Goal: Task Accomplishment & Management: Manage account settings

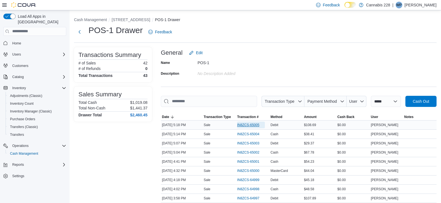
click at [247, 126] on span "IN8ZCS-65005" at bounding box center [248, 125] width 22 height 4
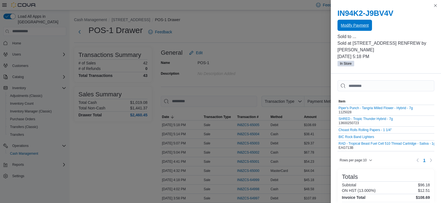
click at [350, 26] on span "Modify Payment" at bounding box center [354, 26] width 28 height 6
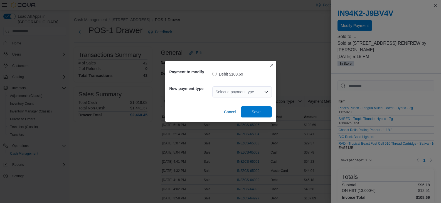
click at [242, 88] on div "Select a payment type" at bounding box center [241, 91] width 59 height 11
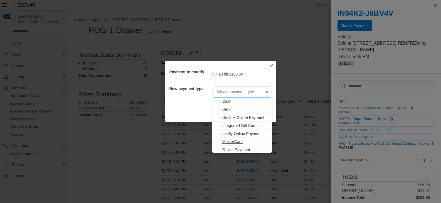
click at [234, 141] on span "MasterCard" at bounding box center [245, 142] width 46 height 6
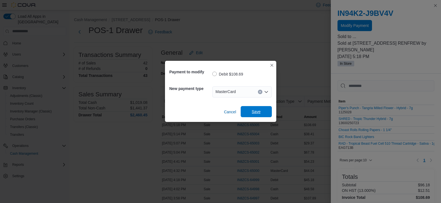
click at [252, 110] on span "Save" at bounding box center [256, 112] width 9 height 6
